Goal: Task Accomplishment & Management: Complete application form

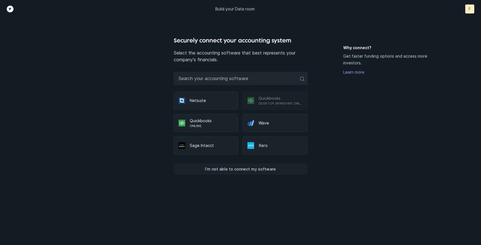
click at [265, 169] on p "I’m not able to connect my software" at bounding box center [240, 169] width 71 height 7
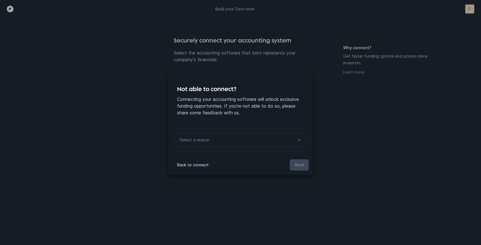
click at [258, 145] on div "Select a reason" at bounding box center [241, 140] width 132 height 14
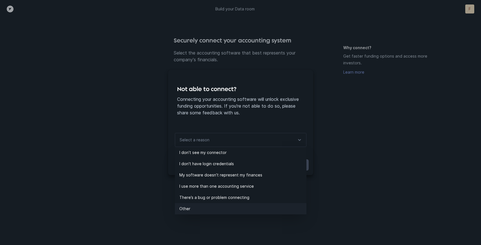
click at [215, 212] on li "Other" at bounding box center [241, 208] width 132 height 11
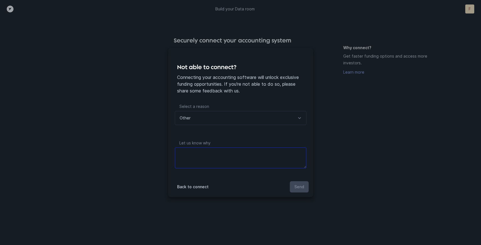
click at [213, 161] on textarea at bounding box center [241, 158] width 132 height 21
type textarea "We don't want to connect before seeing any leads"
click at [299, 183] on button "Send" at bounding box center [299, 186] width 19 height 11
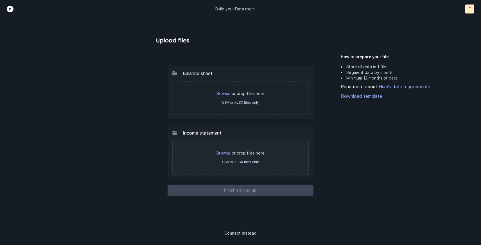
click at [224, 153] on link "Browse" at bounding box center [224, 153] width 14 height 5
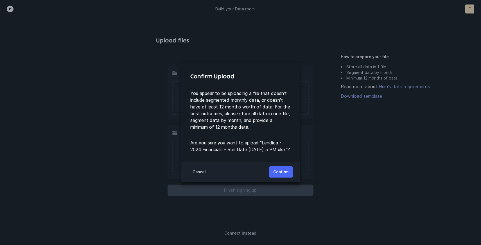
click at [287, 176] on p "Confirm" at bounding box center [280, 172] width 15 height 7
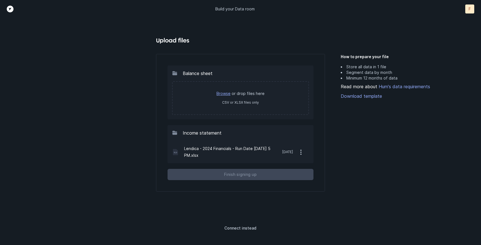
click at [228, 94] on link "Browse" at bounding box center [224, 93] width 14 height 5
click at [299, 152] on icon "button" at bounding box center [301, 152] width 7 height 7
click at [287, 169] on button "Remove" at bounding box center [277, 166] width 63 height 11
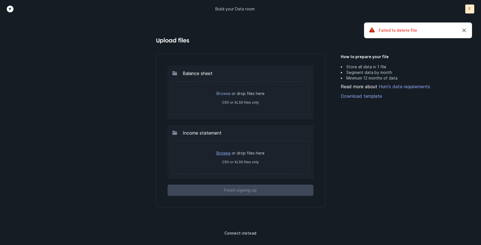
click at [226, 154] on link "Browse" at bounding box center [224, 153] width 14 height 5
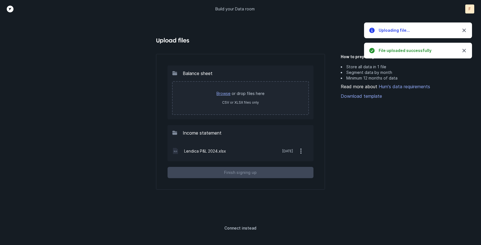
click at [224, 93] on link "Browse" at bounding box center [224, 93] width 14 height 5
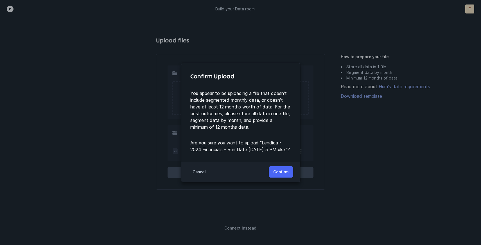
click at [273, 175] on button "Confirm" at bounding box center [281, 172] width 24 height 11
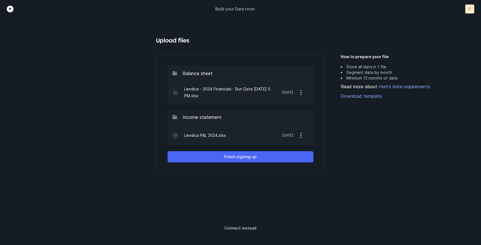
click at [275, 154] on button "Finish signing up" at bounding box center [241, 156] width 146 height 11
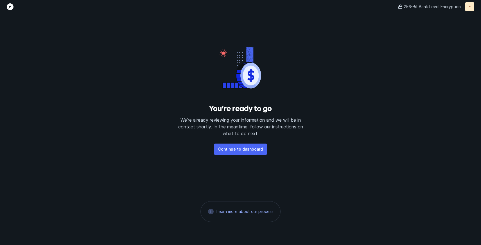
click at [248, 153] on button "Continue to dashboard" at bounding box center [241, 149] width 54 height 11
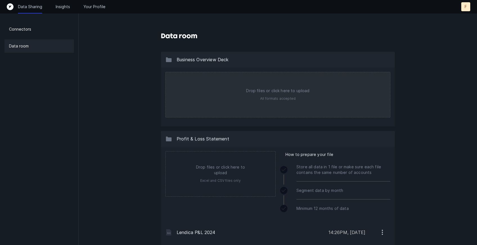
click at [220, 88] on input "file" at bounding box center [278, 94] width 224 height 45
type input "C:\fakepath\Lendica Deck (25Q2) Venture Debt.pdf"
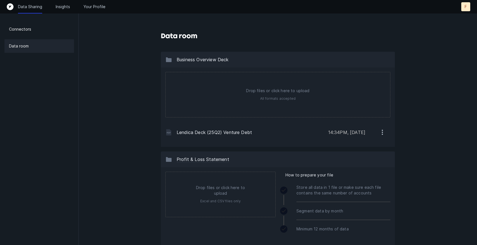
click at [53, 42] on div "Data room" at bounding box center [39, 46] width 69 height 14
click at [63, 8] on p "Insights" at bounding box center [63, 7] width 14 height 6
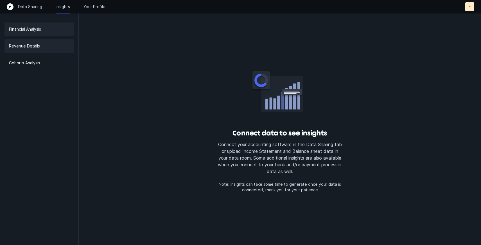
click at [31, 44] on p "Revenue Details" at bounding box center [24, 46] width 31 height 7
click at [30, 45] on p "Revenue Details" at bounding box center [24, 46] width 31 height 7
click at [31, 65] on p "Cohorts Analysis" at bounding box center [24, 63] width 31 height 7
click at [35, 28] on p "Financial Analysis" at bounding box center [25, 29] width 32 height 7
click at [98, 8] on p "Your Profile" at bounding box center [95, 7] width 22 height 6
